Goal: Complete application form: Complete application form

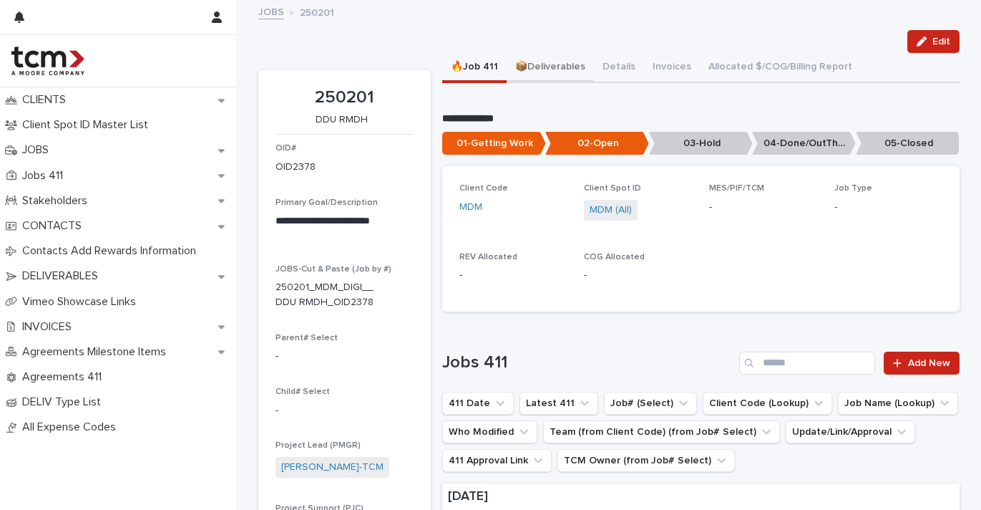
click at [559, 63] on button "📦Deliverables" at bounding box center [550, 68] width 87 height 30
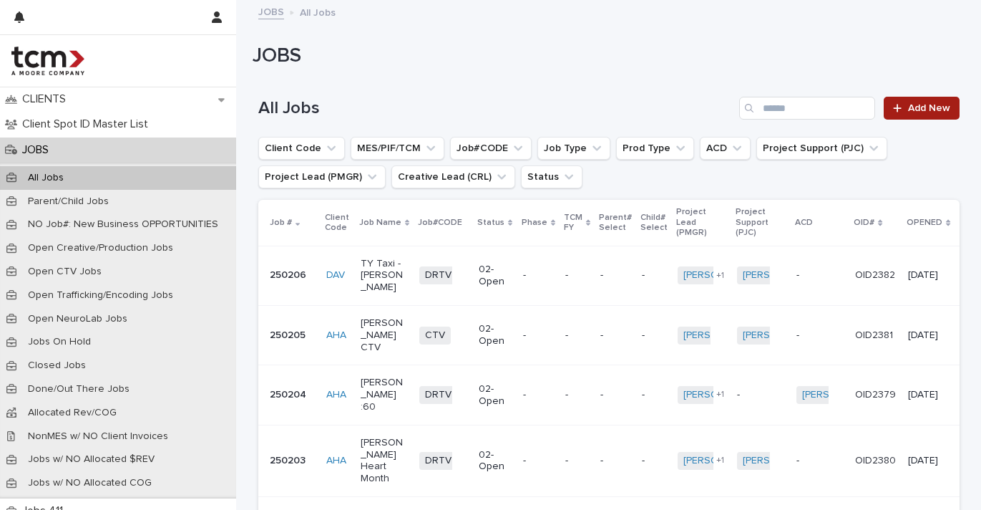
click at [923, 104] on span "Add New" at bounding box center [929, 108] width 42 height 10
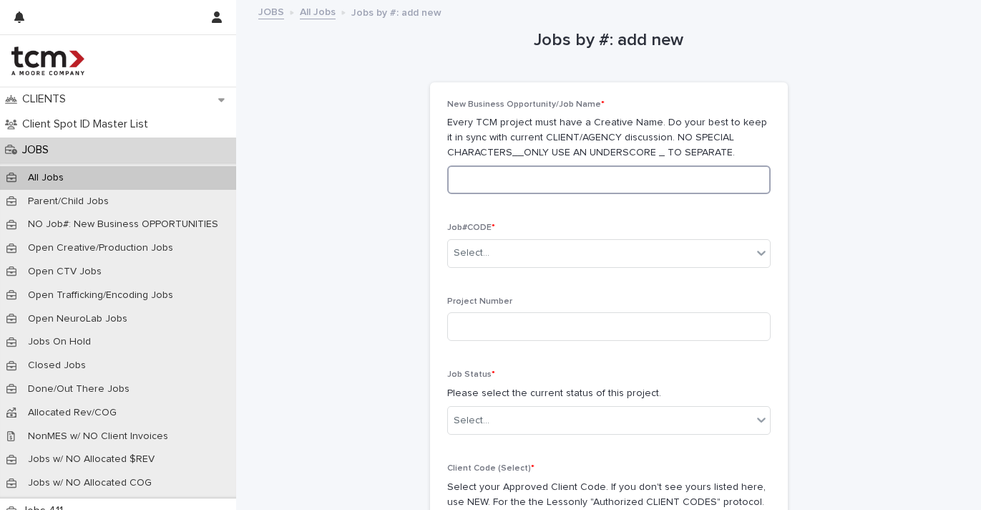
click at [564, 173] on input at bounding box center [609, 179] width 324 height 29
type input "*"
type input "**********"
click at [688, 257] on div "Select..." at bounding box center [600, 253] width 304 height 24
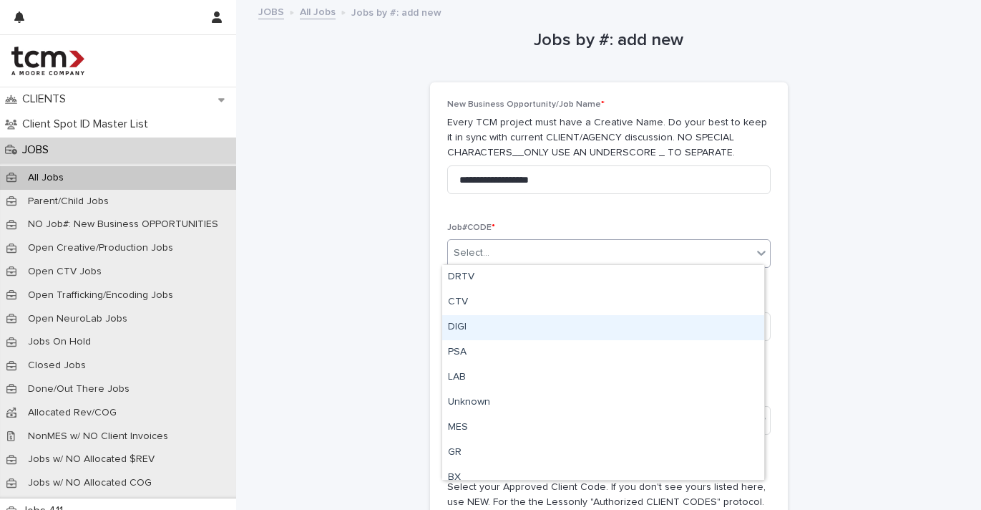
click at [544, 331] on div "DIGI" at bounding box center [603, 327] width 322 height 25
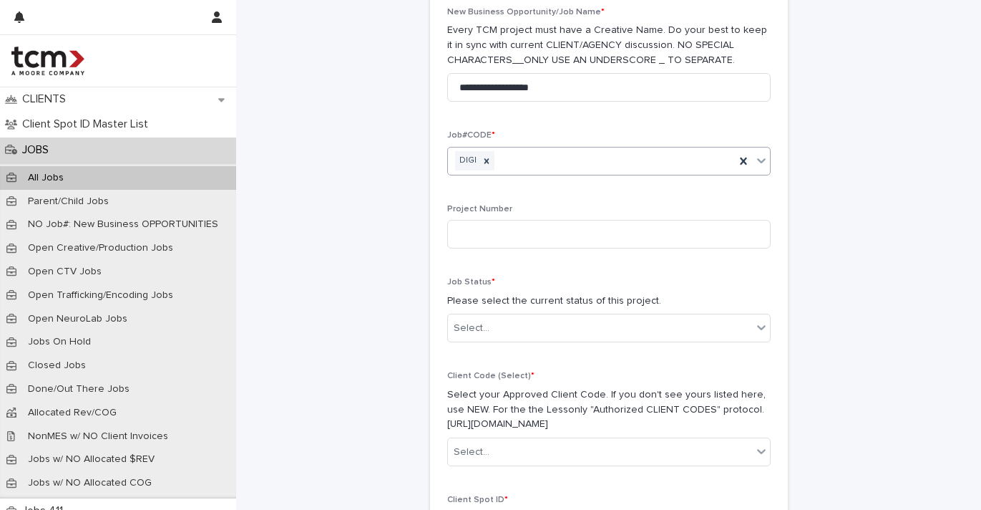
scroll to position [170, 0]
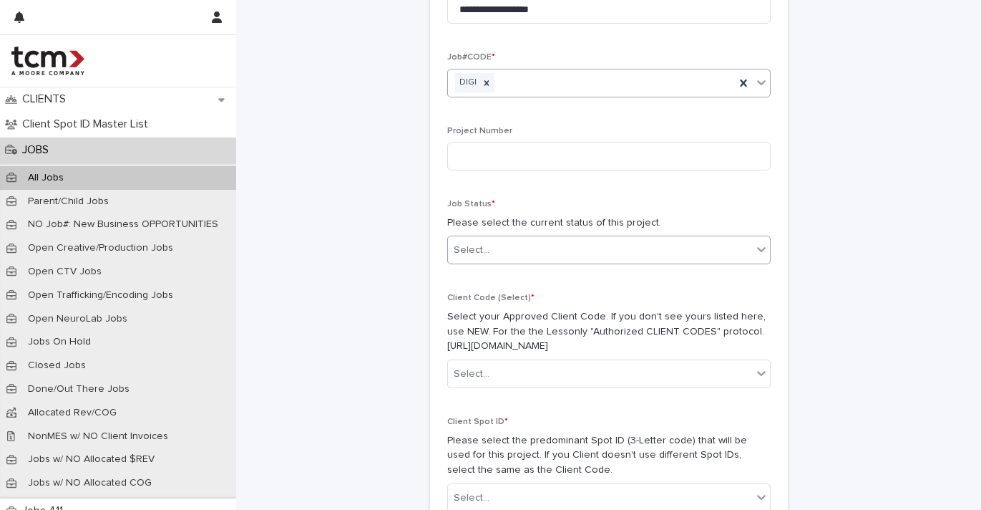
click at [556, 258] on div "Select..." at bounding box center [609, 250] width 324 height 29
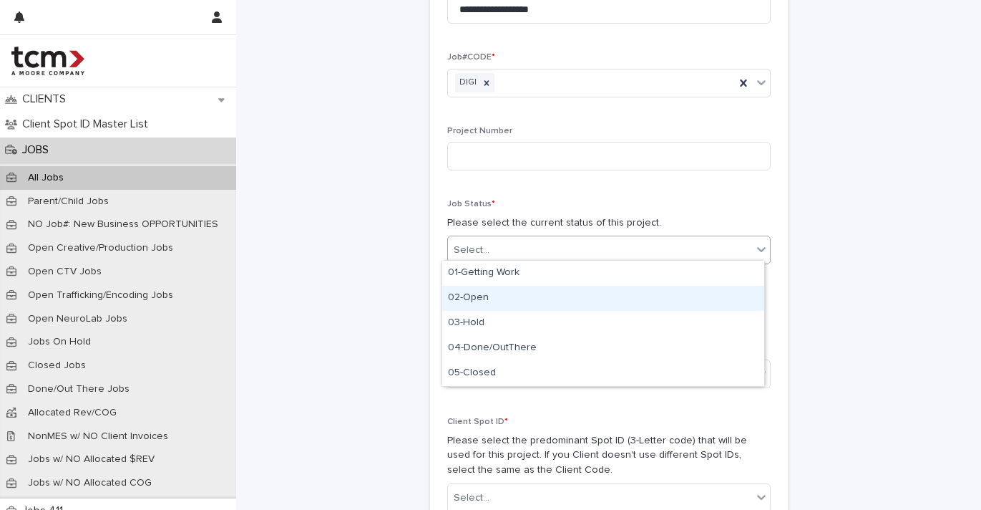
click at [540, 296] on div "02-Open" at bounding box center [603, 298] width 322 height 25
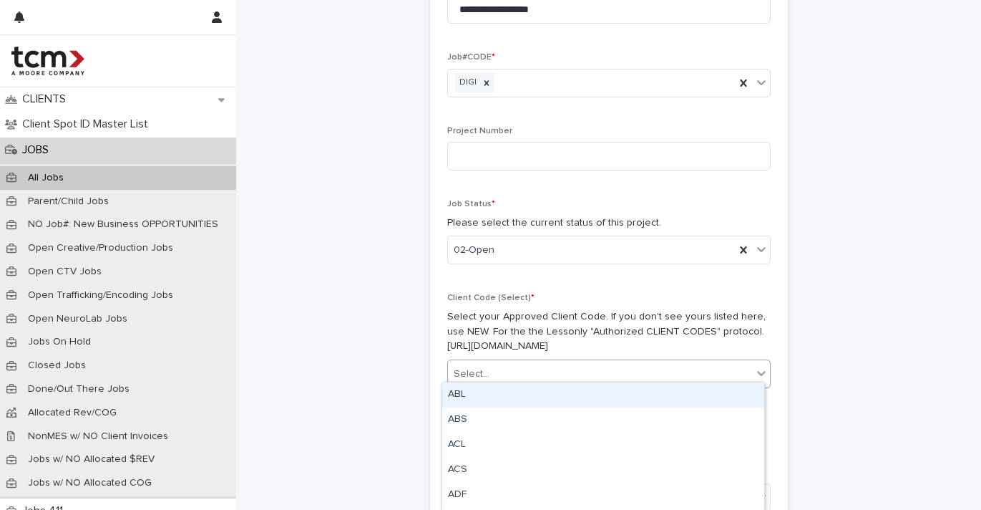
click at [545, 362] on div "Select..." at bounding box center [600, 374] width 304 height 24
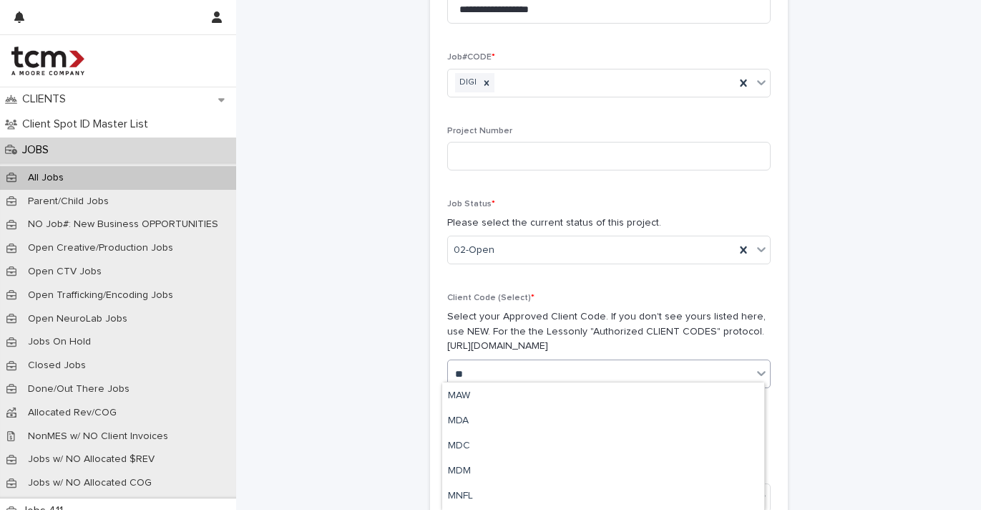
scroll to position [0, 0]
type input "***"
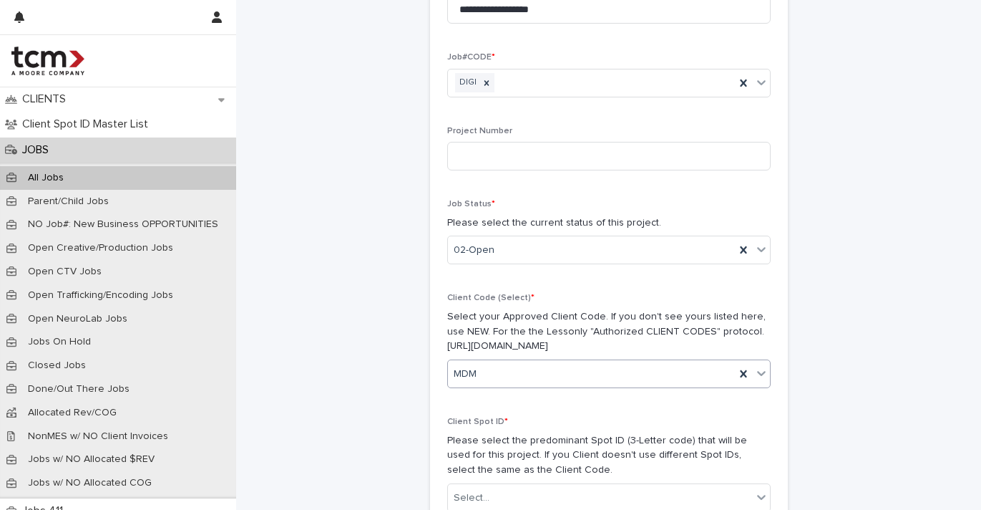
scroll to position [248, 0]
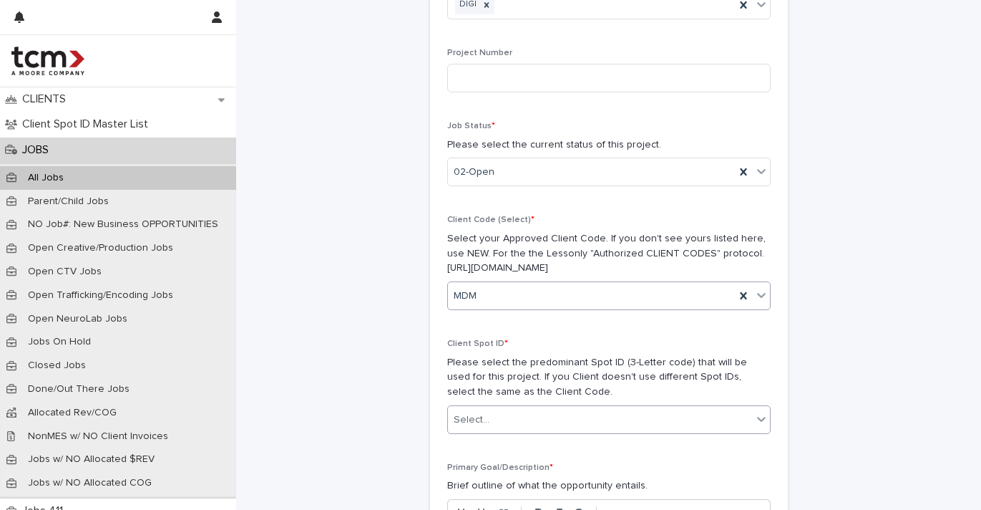
click at [555, 409] on div "Select..." at bounding box center [600, 420] width 304 height 24
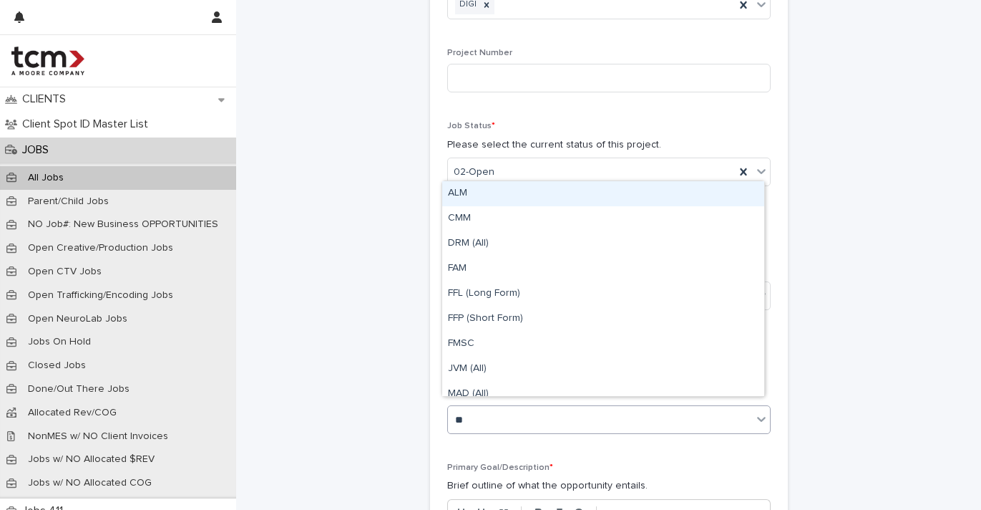
type input "***"
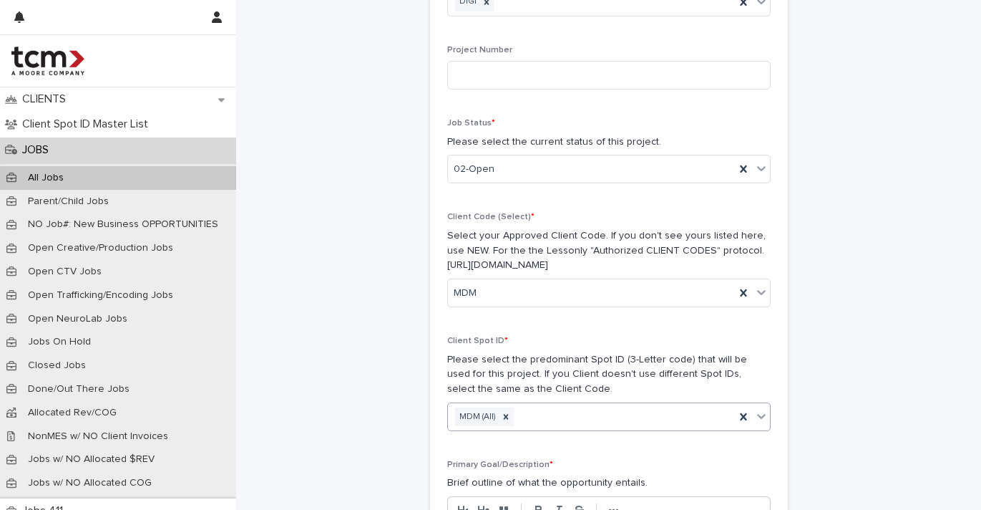
scroll to position [465, 0]
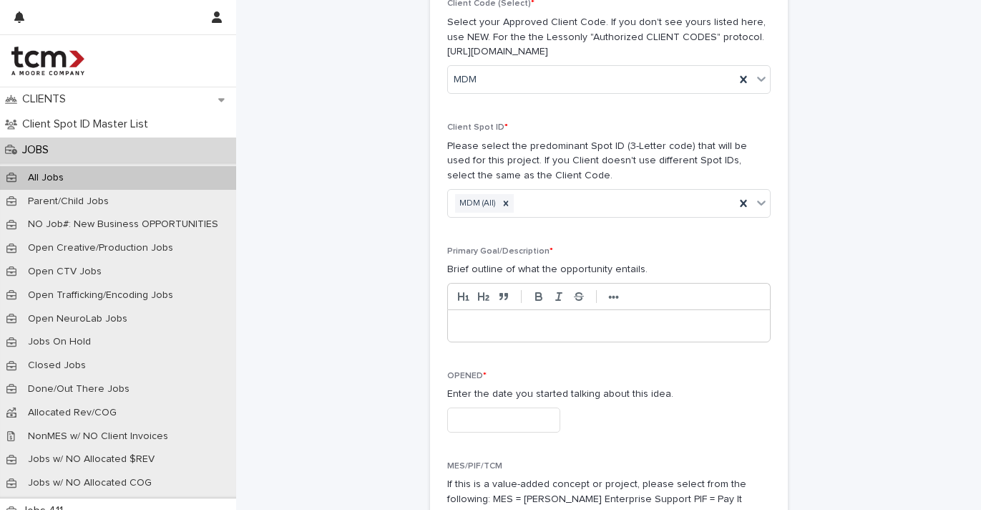
click at [555, 319] on p at bounding box center [609, 326] width 301 height 14
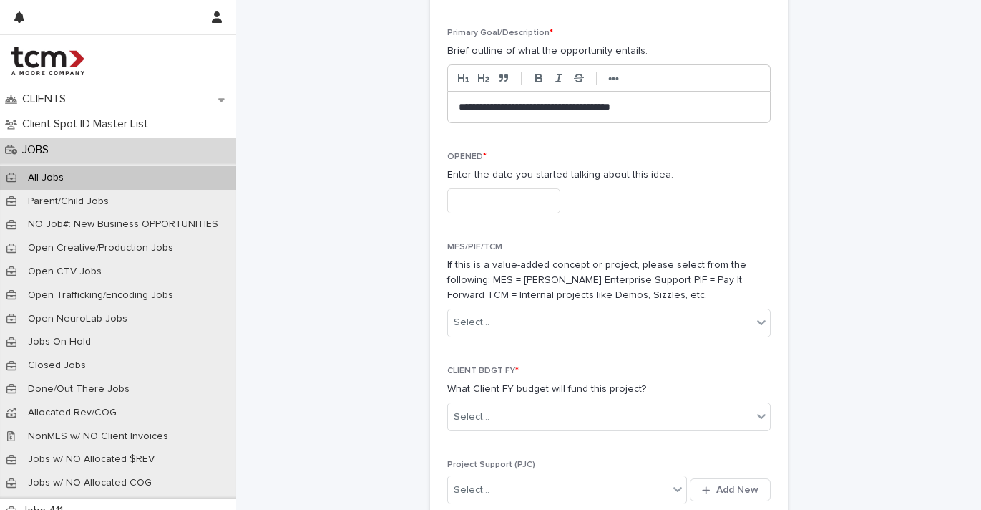
click at [513, 188] on input "text" at bounding box center [503, 200] width 113 height 25
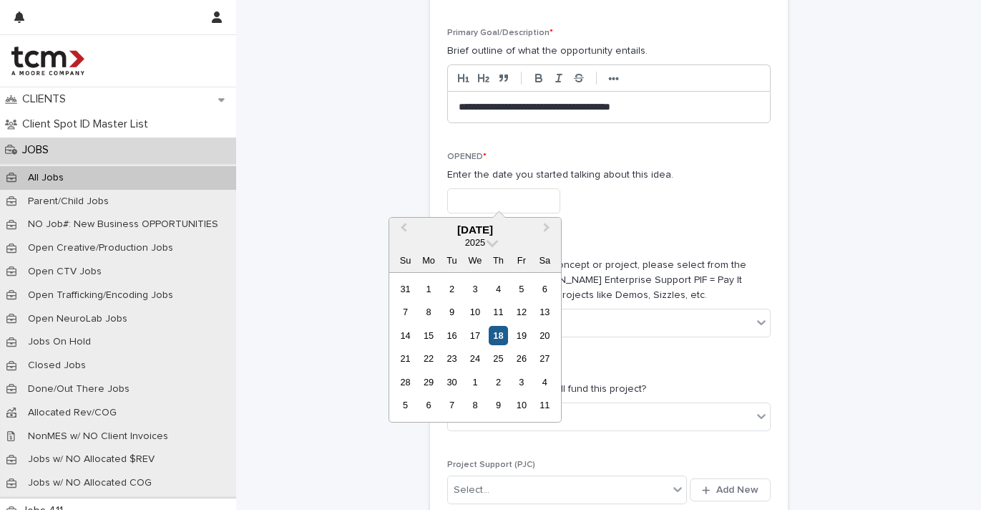
click at [497, 326] on div "18" at bounding box center [498, 335] width 19 height 19
type input "**********"
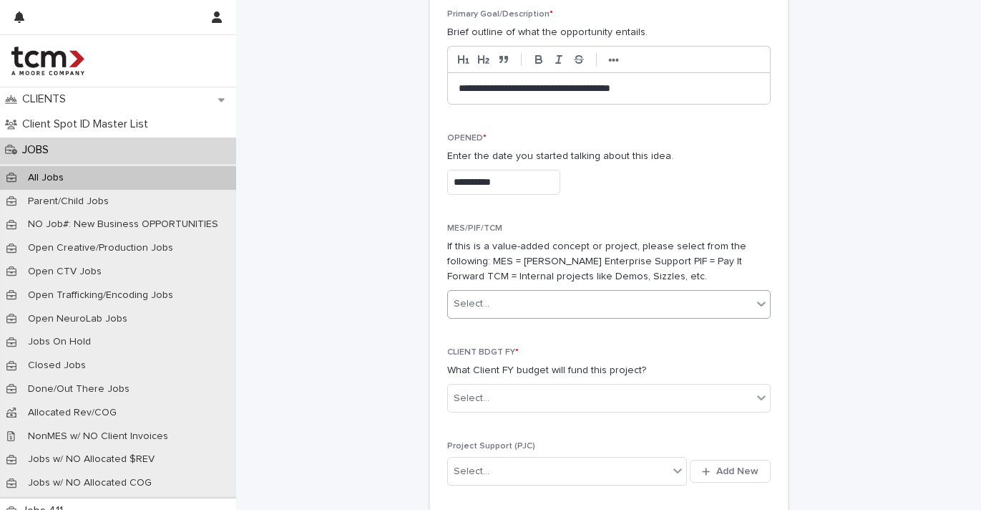
scroll to position [757, 0]
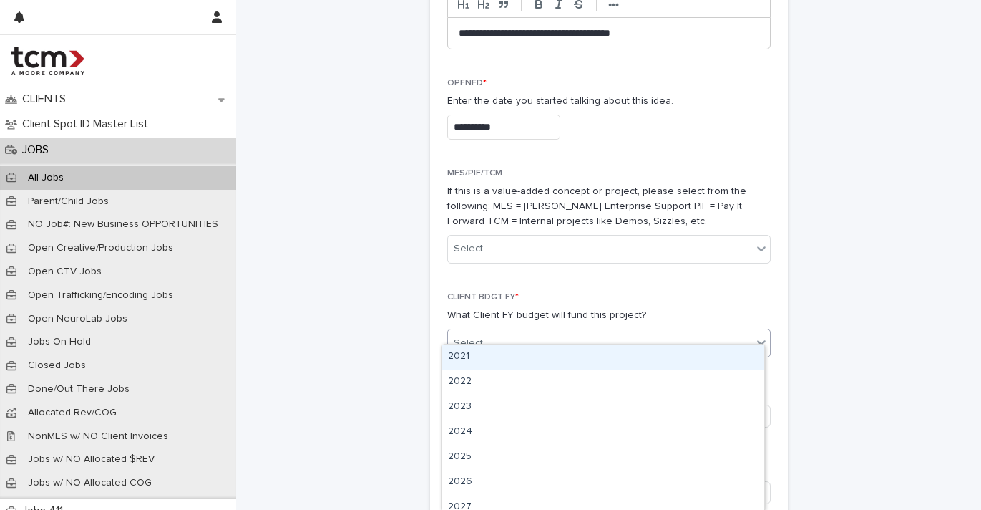
click at [516, 331] on div "Select..." at bounding box center [600, 343] width 304 height 24
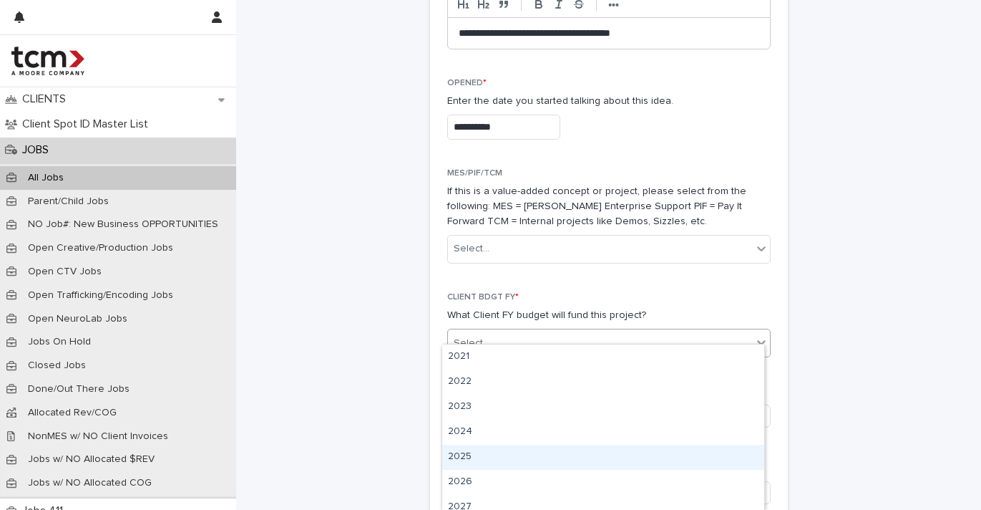
click at [493, 459] on div "2025" at bounding box center [603, 457] width 322 height 25
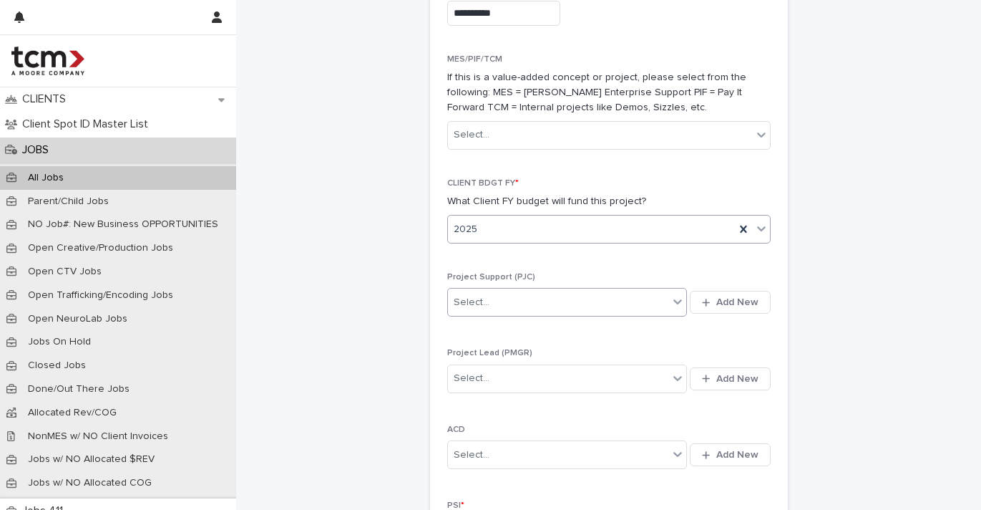
scroll to position [927, 0]
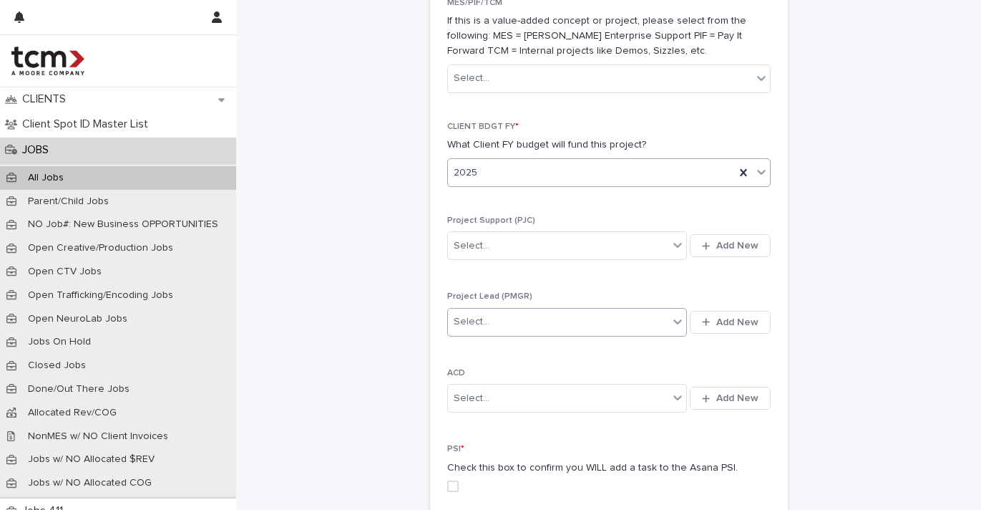
click at [510, 310] on div "Select..." at bounding box center [558, 322] width 221 height 24
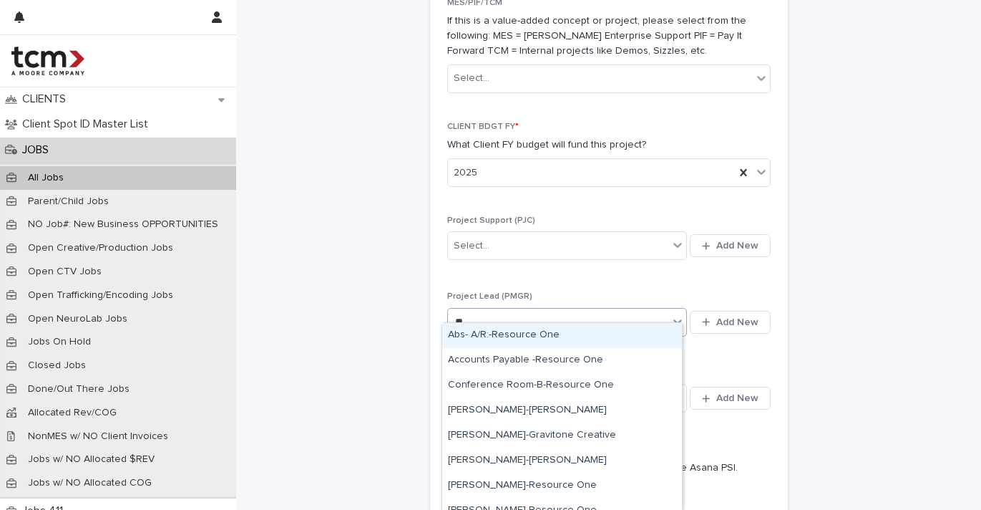
type input "***"
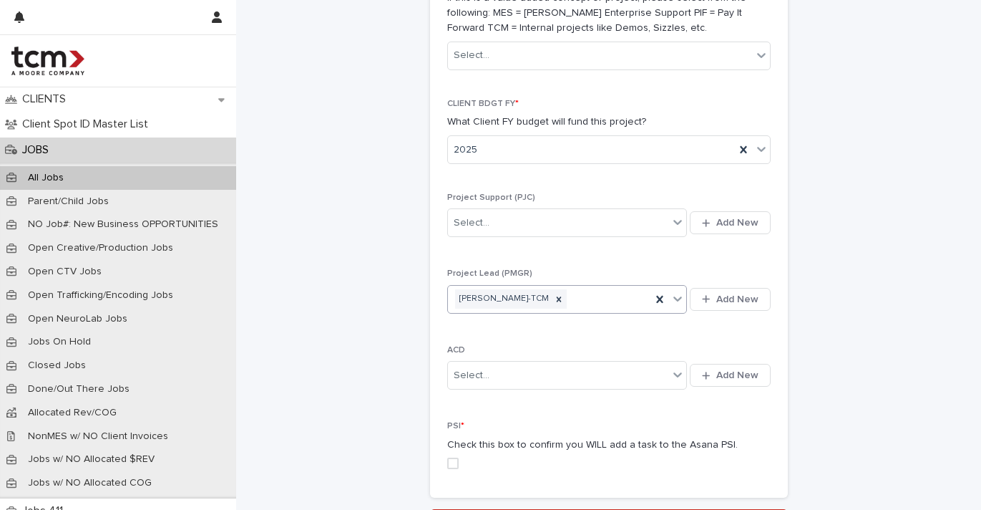
scroll to position [1014, 0]
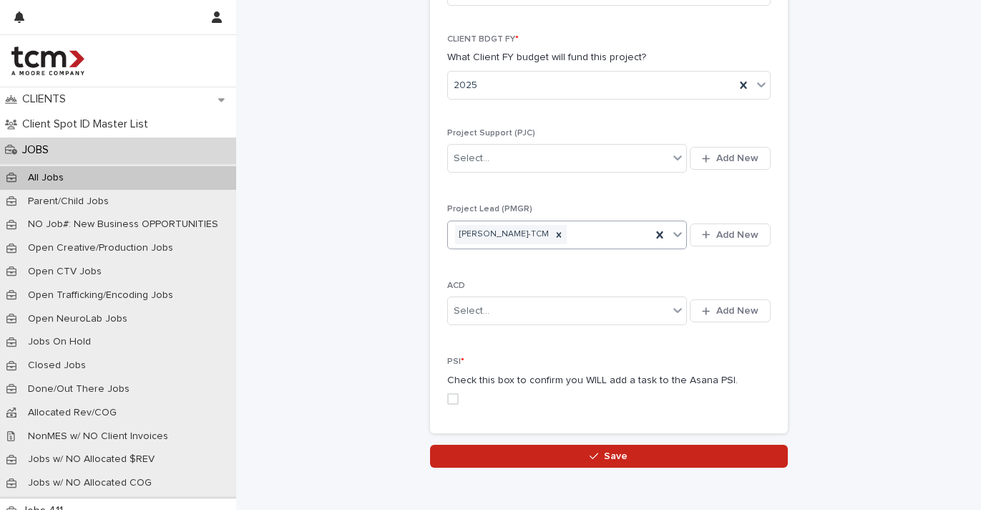
click at [447, 393] on span at bounding box center [452, 398] width 11 height 11
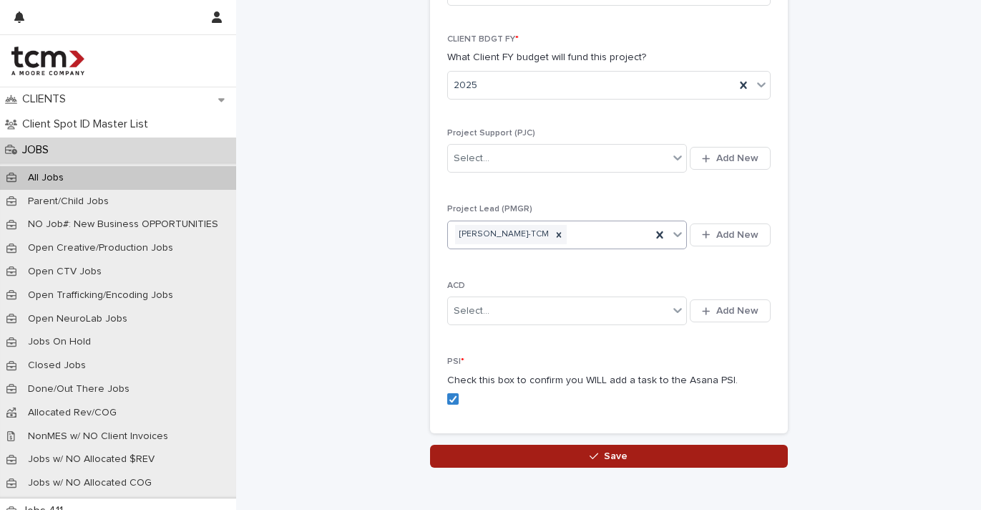
click at [508, 445] on button "Save" at bounding box center [609, 456] width 358 height 23
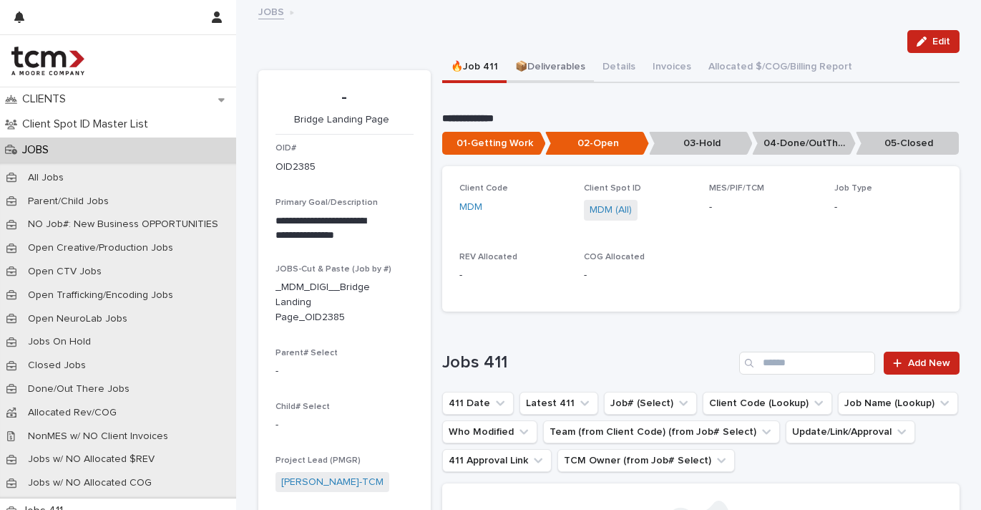
click at [541, 69] on button "📦Deliverables" at bounding box center [550, 68] width 87 height 30
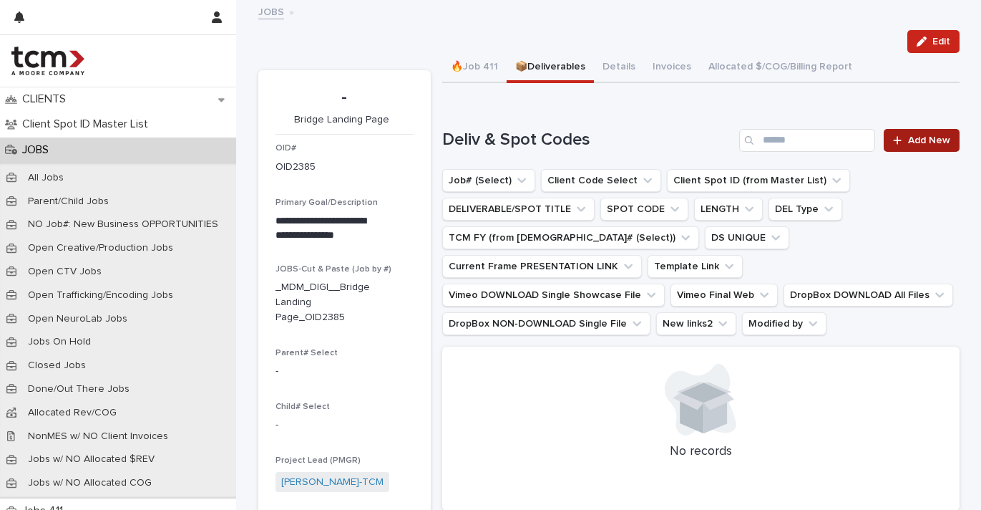
click at [900, 138] on div at bounding box center [900, 140] width 14 height 10
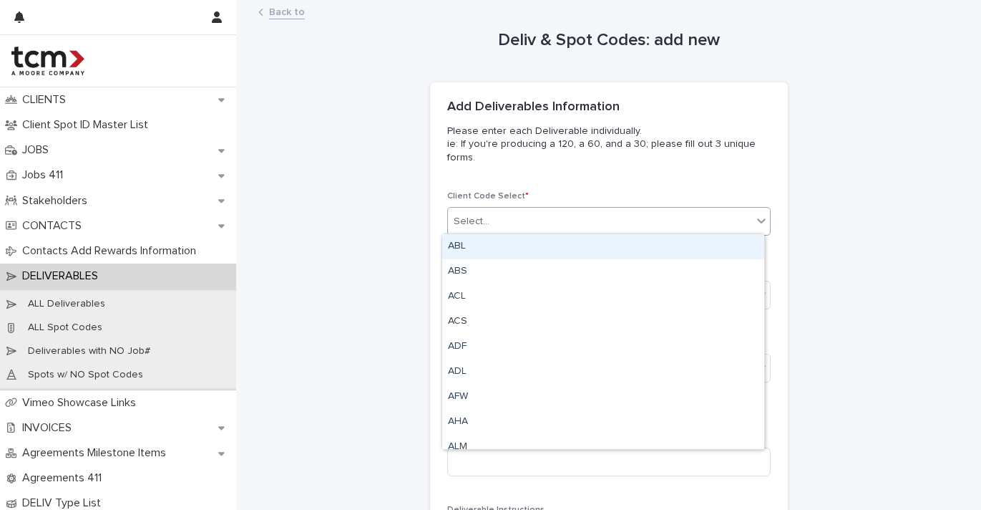
click at [569, 215] on div "Select..." at bounding box center [600, 222] width 304 height 24
type input "***"
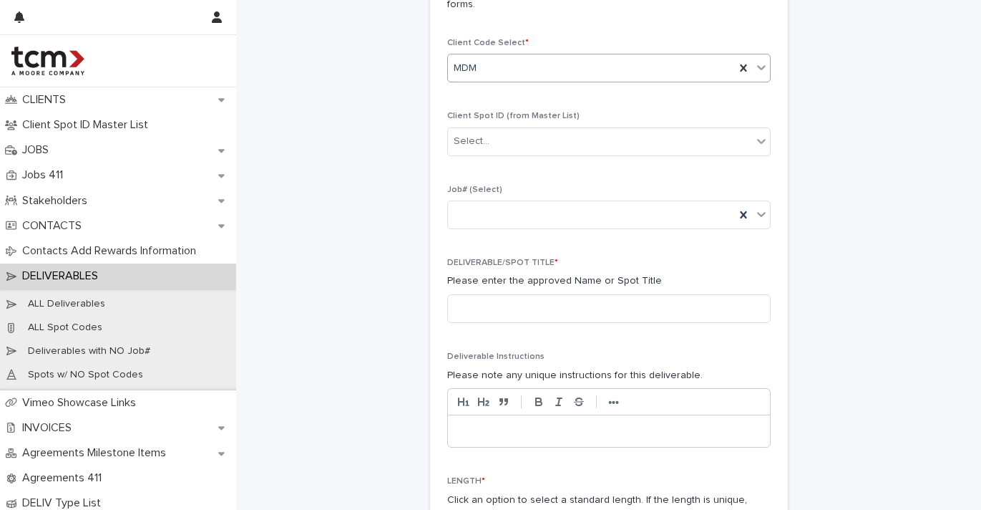
scroll to position [217, 0]
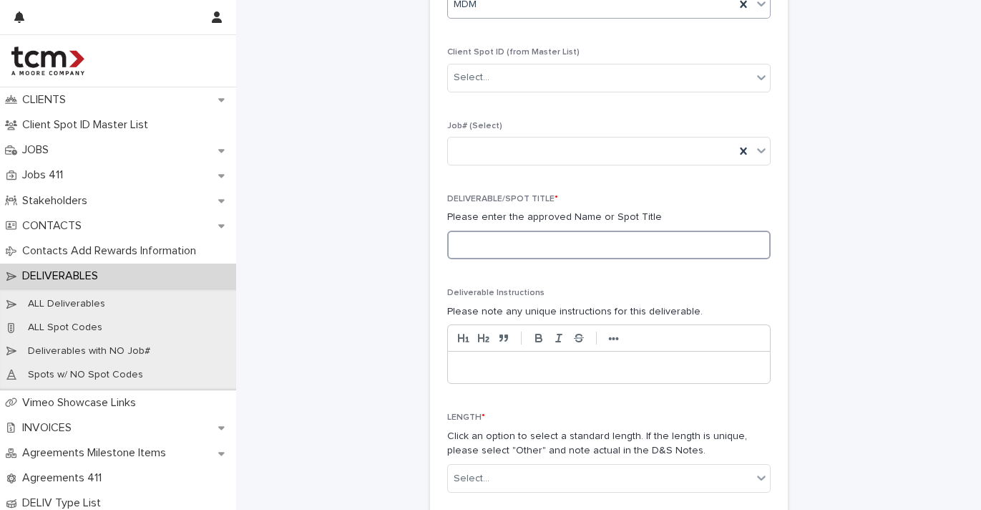
click at [525, 236] on input at bounding box center [609, 244] width 324 height 29
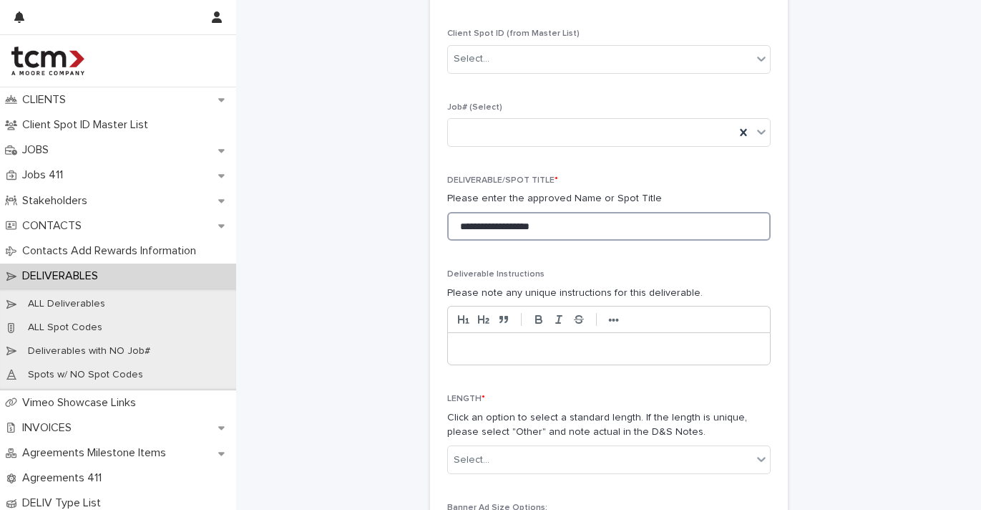
scroll to position [320, 0]
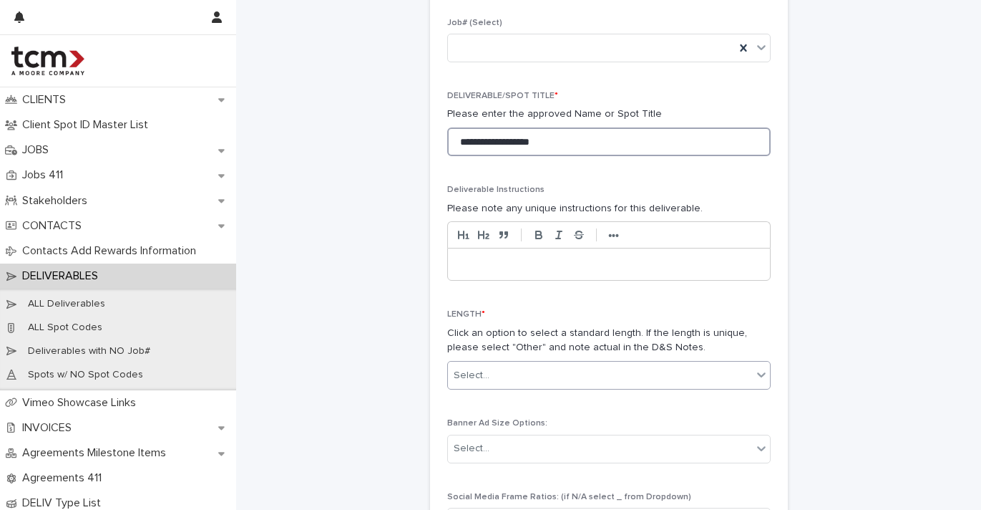
type input "**********"
click at [500, 370] on div "Select..." at bounding box center [600, 376] width 304 height 24
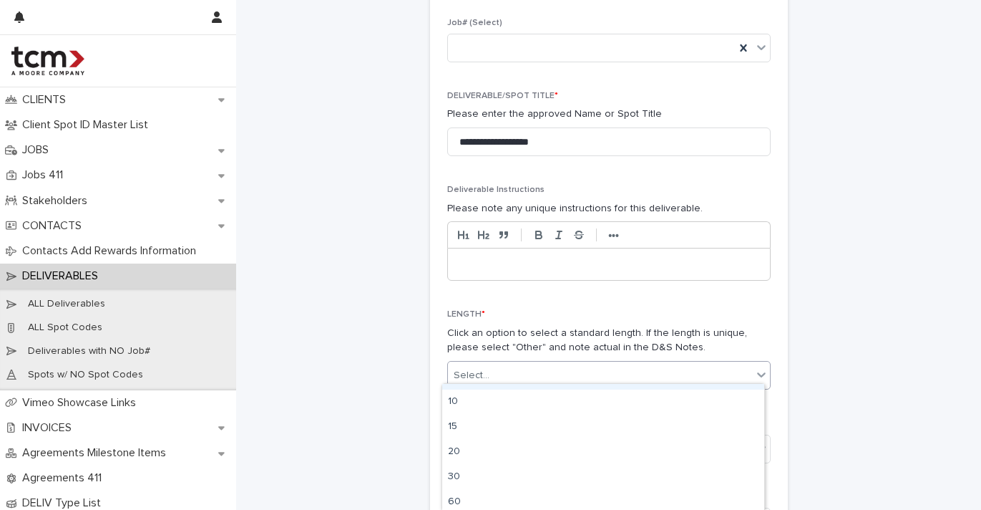
scroll to position [71, 0]
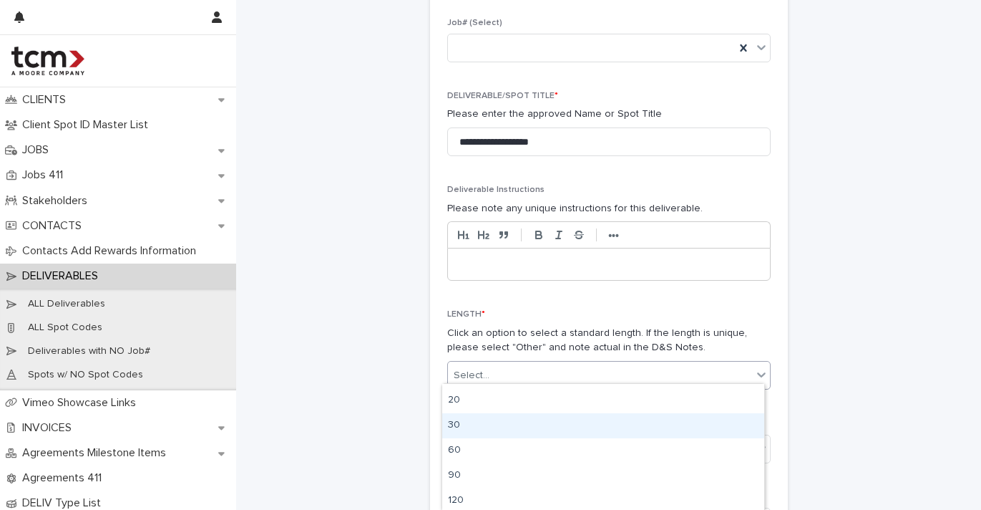
click at [485, 427] on div "30" at bounding box center [603, 425] width 322 height 25
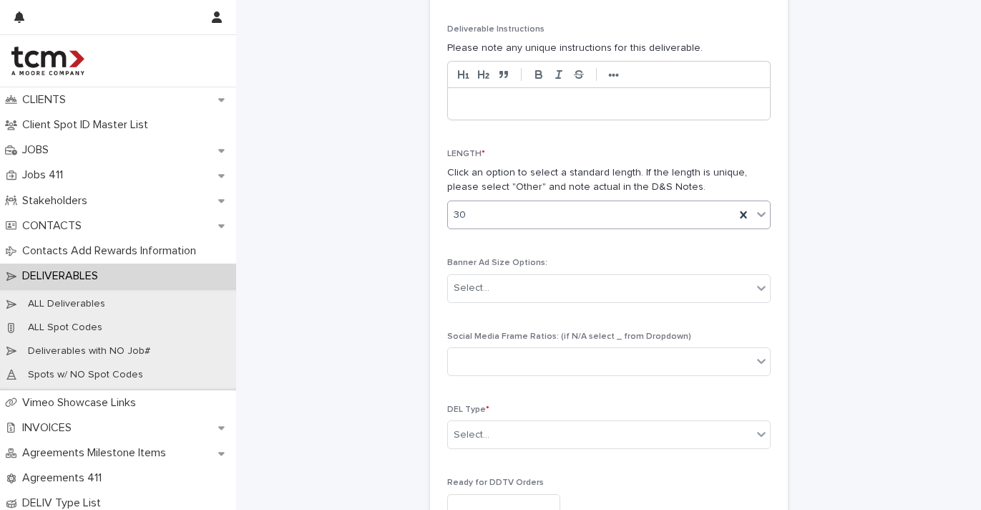
scroll to position [550, 0]
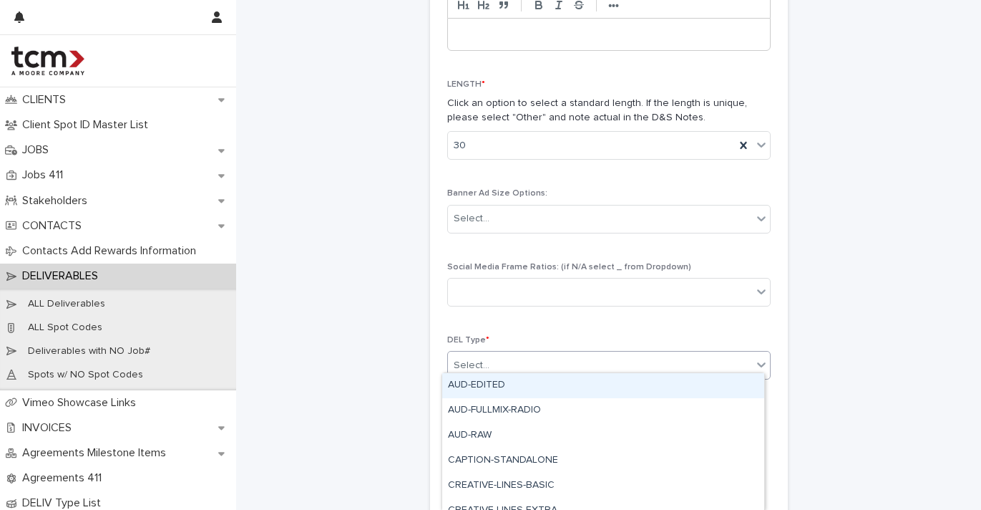
click at [530, 363] on div "Select..." at bounding box center [600, 366] width 304 height 24
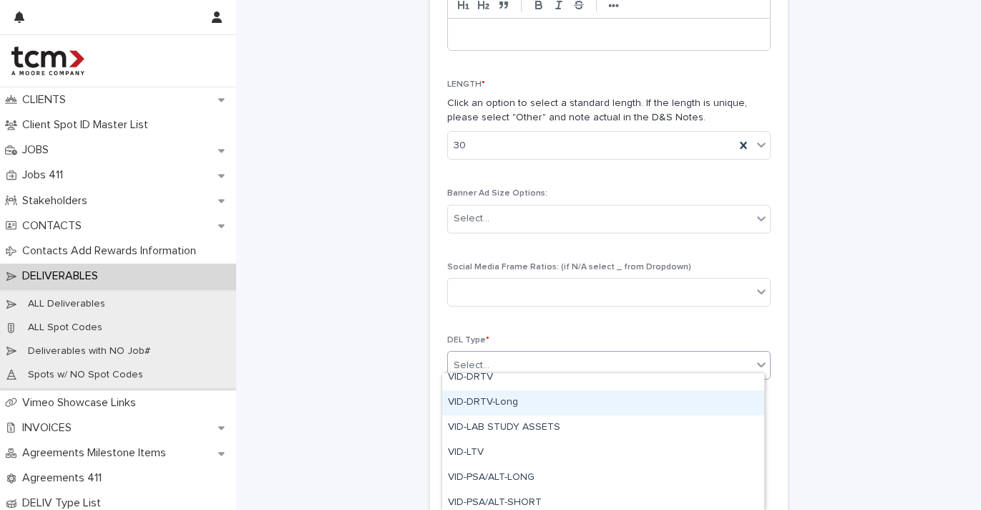
scroll to position [632, 0]
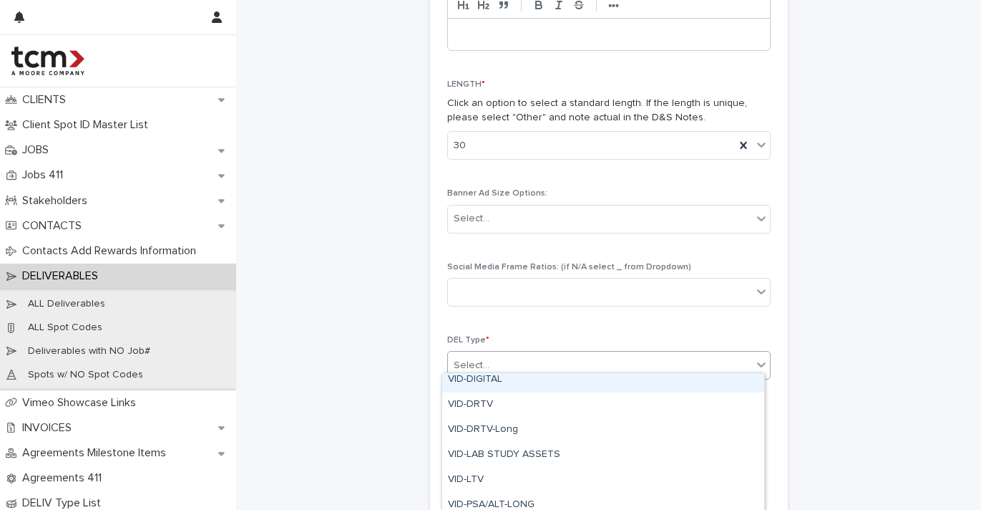
click at [519, 387] on div "VID-DIGITAL" at bounding box center [603, 379] width 322 height 25
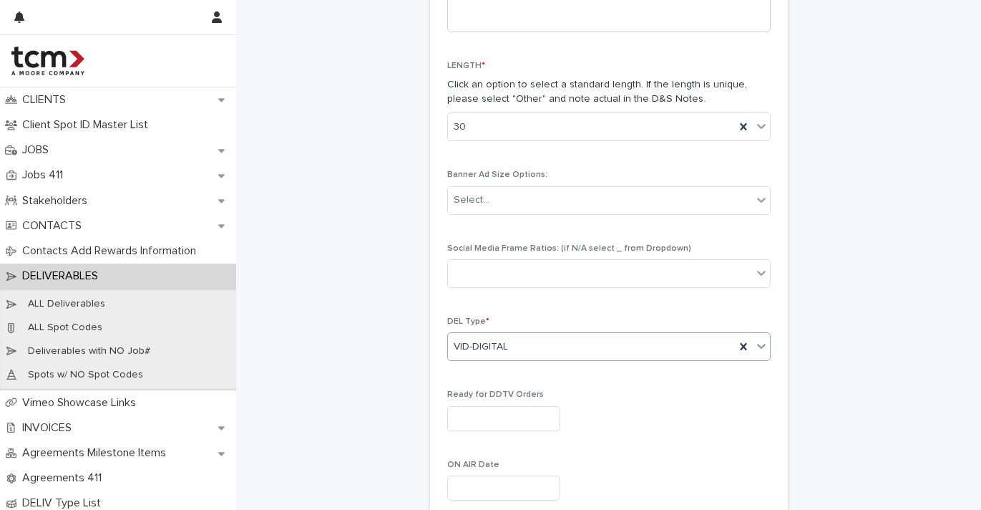
scroll to position [705, 0]
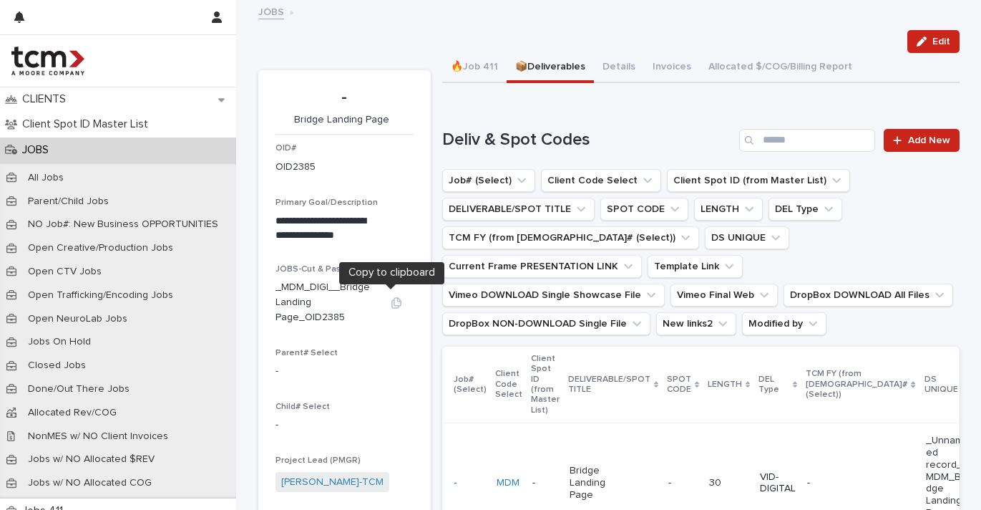
click at [392, 297] on icon "button" at bounding box center [397, 302] width 10 height 11
